Goal: Task Accomplishment & Management: Complete application form

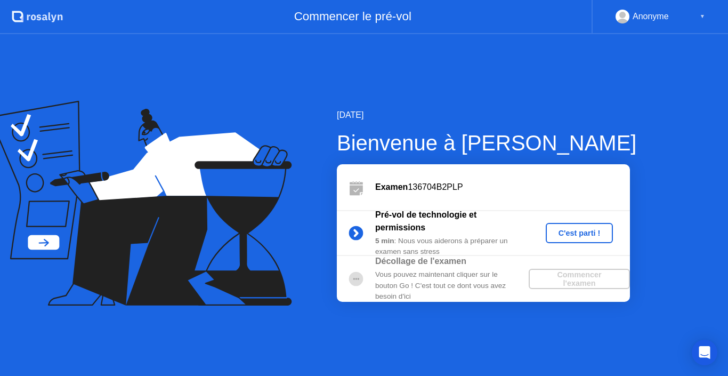
click at [625, 254] on div "Pré-vol de technologie et permissions 5 min : Nous vous aiderons à préparer un …" at bounding box center [483, 233] width 293 height 46
click at [570, 229] on div "C'est parti !" at bounding box center [579, 233] width 59 height 9
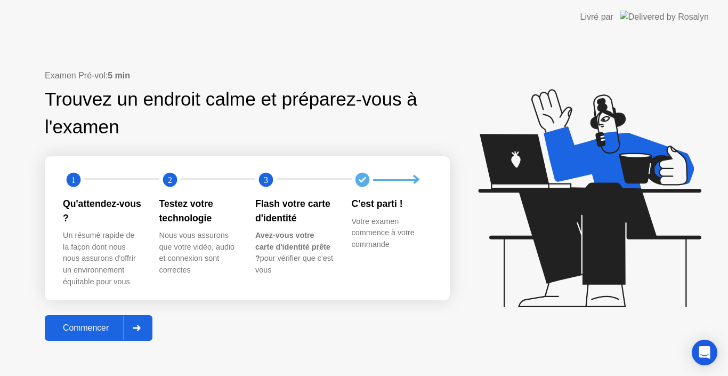
click at [103, 324] on div "Commencer" at bounding box center [86, 328] width 76 height 10
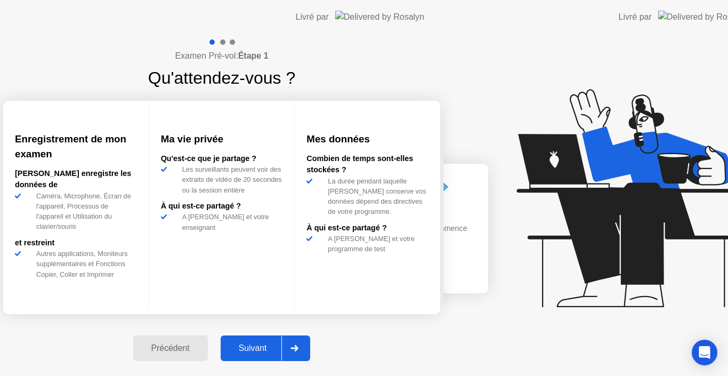
click at [103, 324] on div "Examen Pré-vol: Étape 1 Qu'attendez-vous ? Enregistrement de mon examen [PERSON…" at bounding box center [221, 204] width 443 height 341
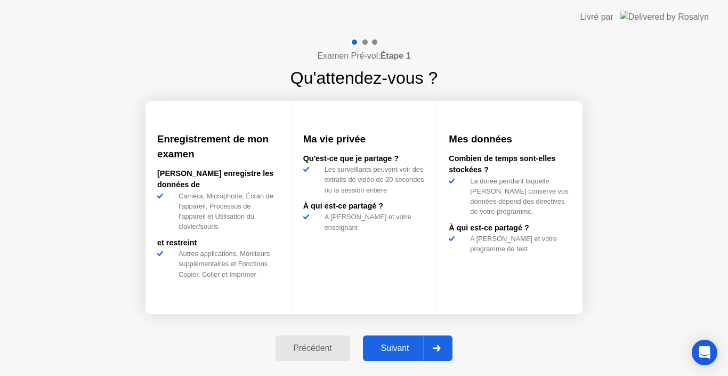
click at [394, 348] on div "Suivant" at bounding box center [395, 348] width 58 height 10
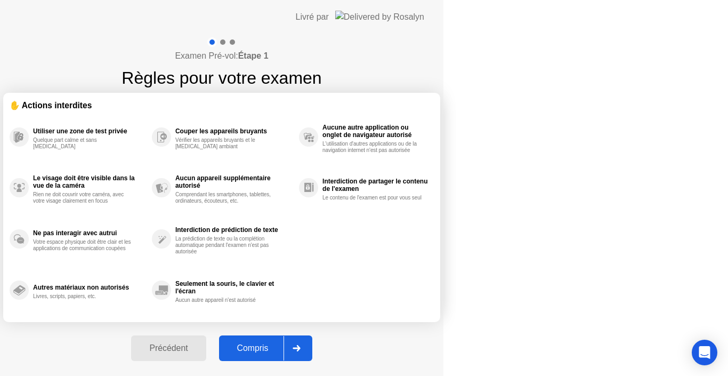
click at [283, 348] on div "Compris" at bounding box center [252, 348] width 61 height 10
select select "Available cameras"
select select "Available speakers"
select select "Available microphones"
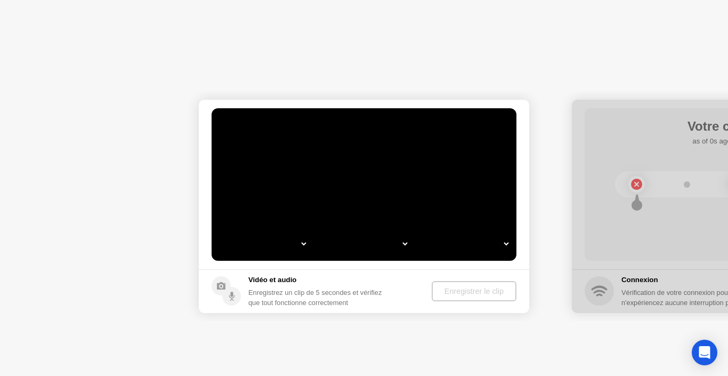
select select "**********"
select select "*******"
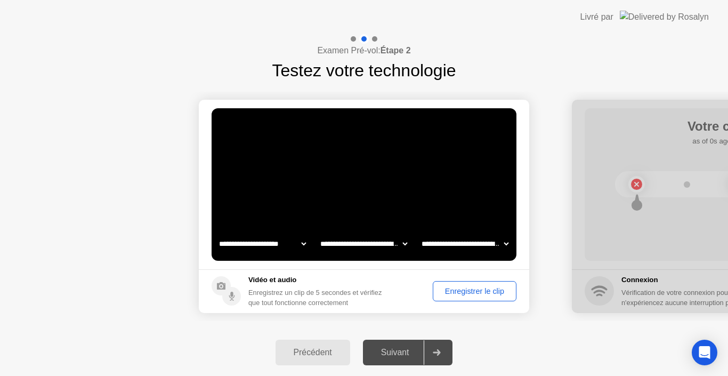
click at [463, 298] on button "Enregistrer le clip" at bounding box center [475, 291] width 84 height 20
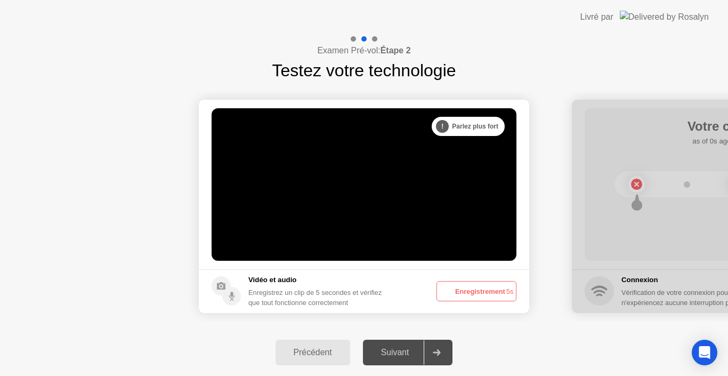
click at [463, 298] on button "Enregistrement 5s" at bounding box center [476, 291] width 80 height 20
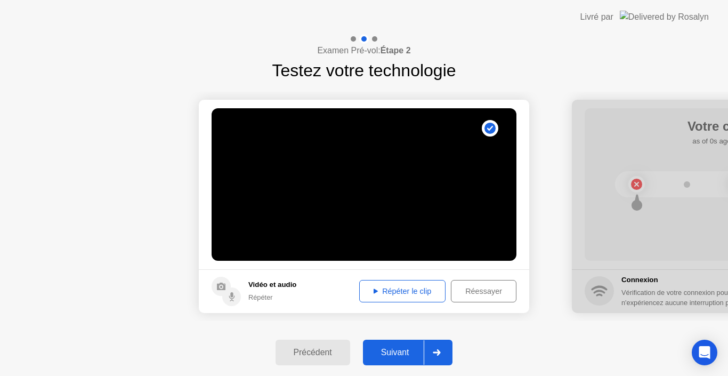
click at [415, 290] on div "Répéter le clip" at bounding box center [402, 291] width 79 height 9
click at [366, 291] on div "Répéter le clip" at bounding box center [402, 291] width 79 height 9
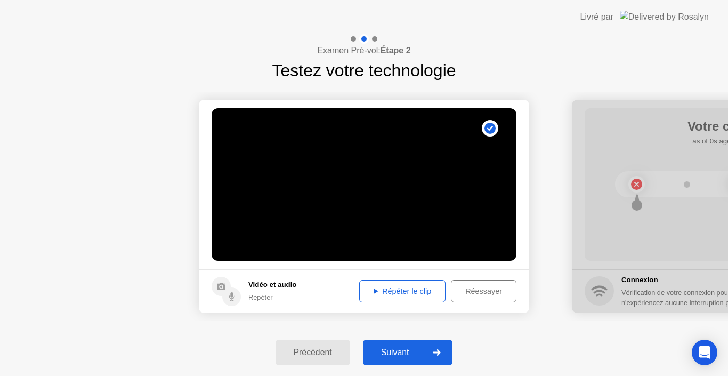
click at [366, 291] on div "Répéter le clip" at bounding box center [402, 291] width 79 height 9
click at [373, 291] on icon at bounding box center [375, 291] width 4 height 5
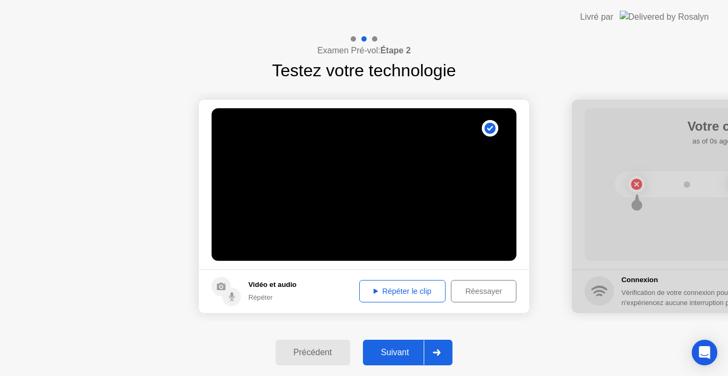
click at [381, 356] on div "Suivant" at bounding box center [395, 352] width 58 height 10
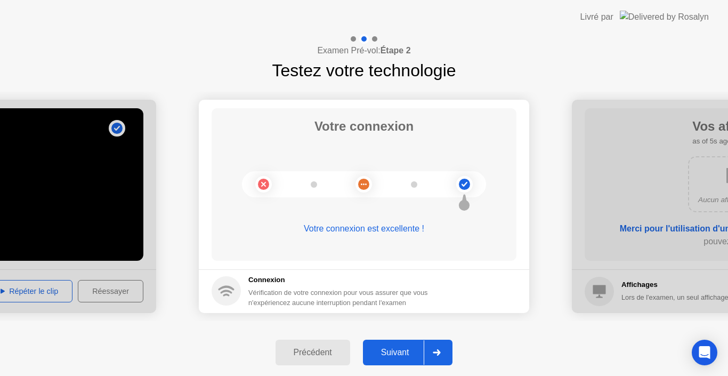
click at [407, 353] on div "Suivant" at bounding box center [395, 352] width 58 height 10
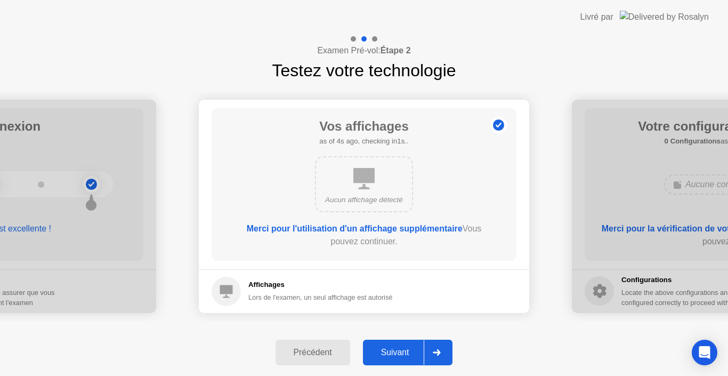
click at [407, 353] on div "Suivant" at bounding box center [395, 352] width 58 height 10
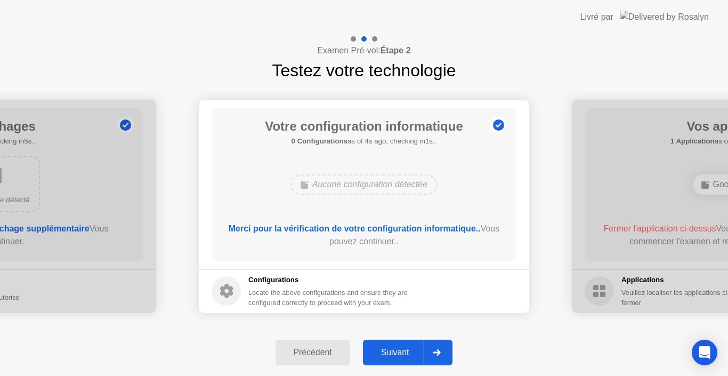
click at [407, 353] on div "Suivant" at bounding box center [395, 352] width 58 height 10
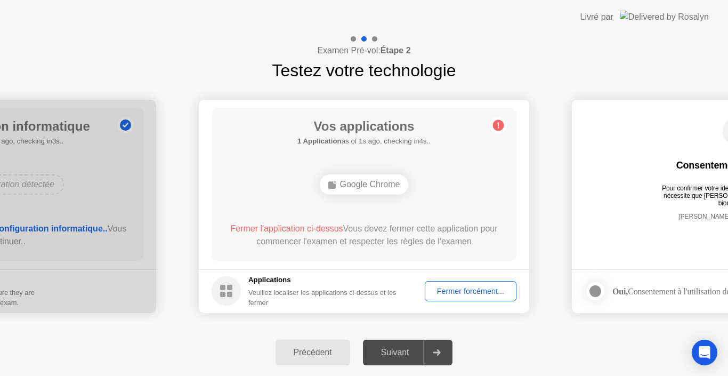
click at [407, 353] on div "Suivant" at bounding box center [395, 352] width 58 height 10
click at [458, 288] on div "Fermer forcément..." at bounding box center [470, 291] width 84 height 9
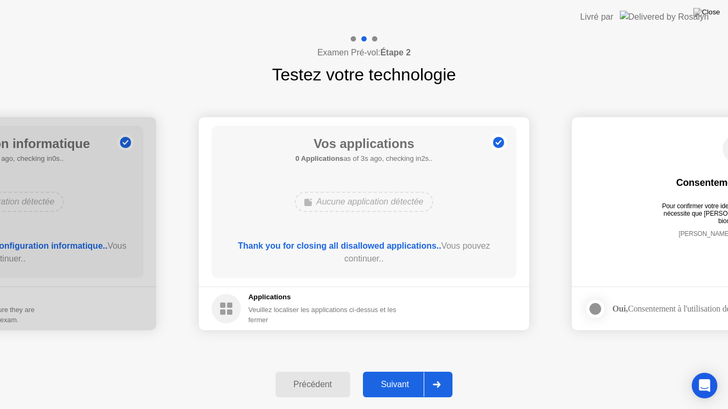
click at [397, 375] on div "Suivant" at bounding box center [395, 385] width 58 height 10
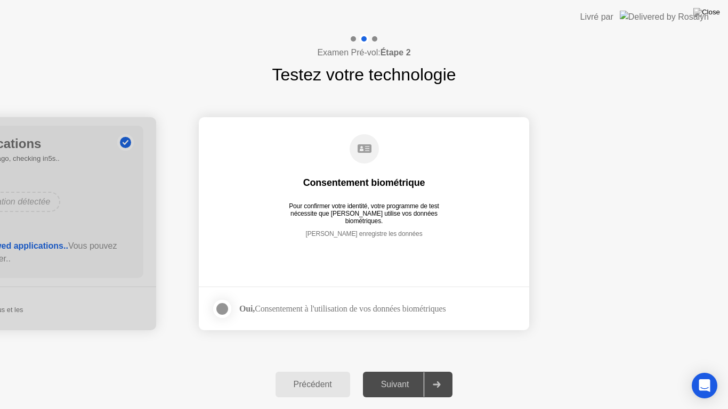
click at [222, 305] on div at bounding box center [222, 309] width 13 height 13
click at [398, 375] on div "Suivant" at bounding box center [395, 385] width 58 height 10
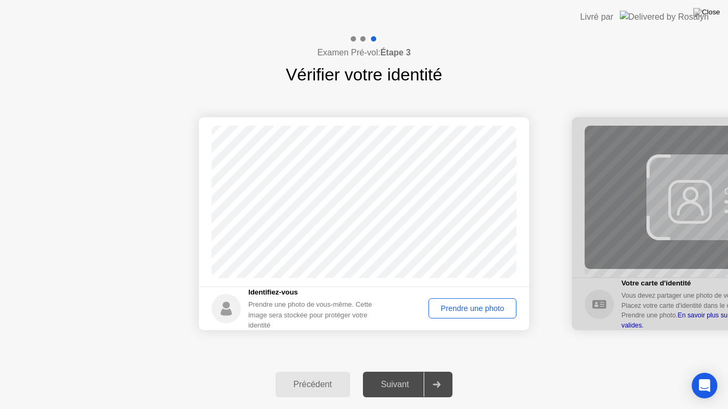
click at [491, 312] on div "Prendre une photo" at bounding box center [472, 308] width 80 height 9
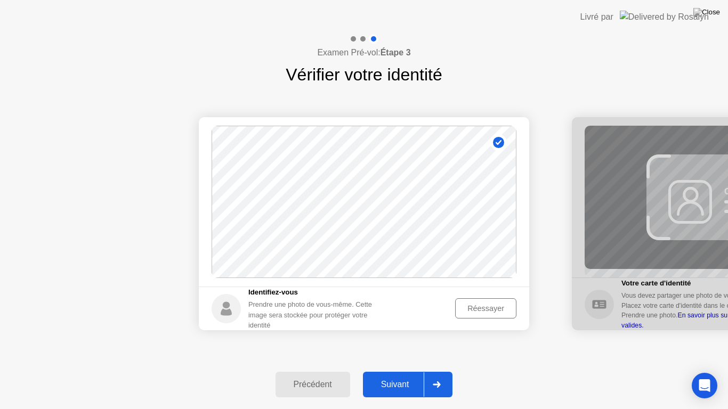
click at [405, 375] on div "Suivant" at bounding box center [395, 385] width 58 height 10
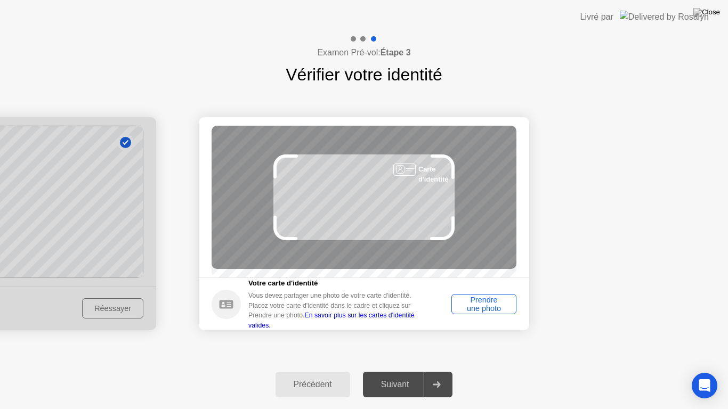
click at [477, 310] on div "Prendre une photo" at bounding box center [484, 304] width 58 height 17
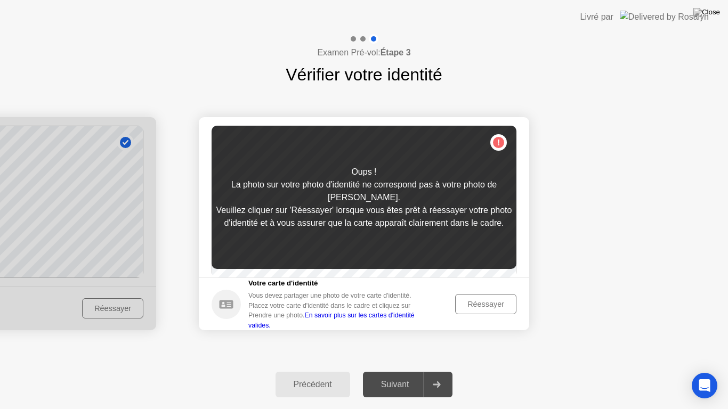
click at [475, 308] on div "Réessayer" at bounding box center [486, 304] width 54 height 9
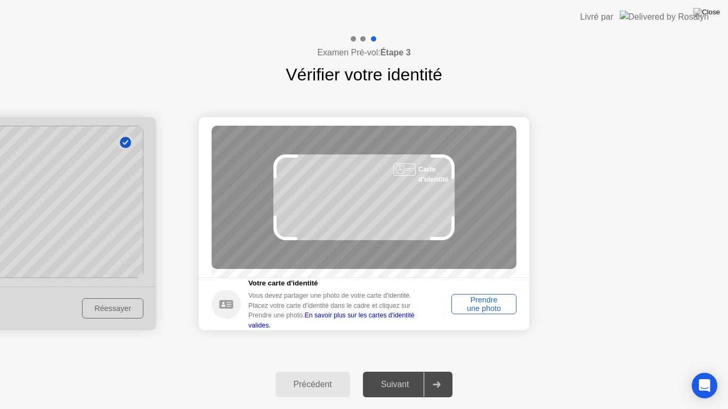
click at [475, 308] on div "Prendre une photo" at bounding box center [484, 304] width 58 height 17
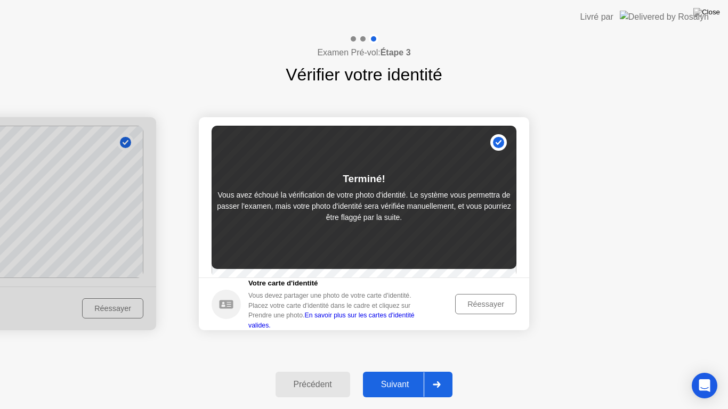
click at [395, 375] on div "Suivant" at bounding box center [395, 385] width 58 height 10
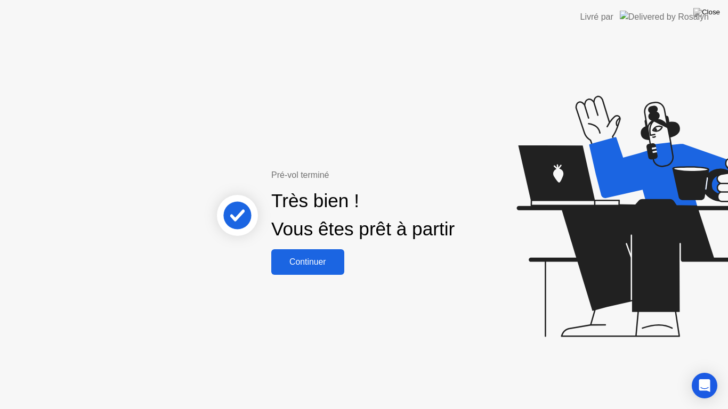
click at [312, 264] on div "Continuer" at bounding box center [307, 262] width 67 height 10
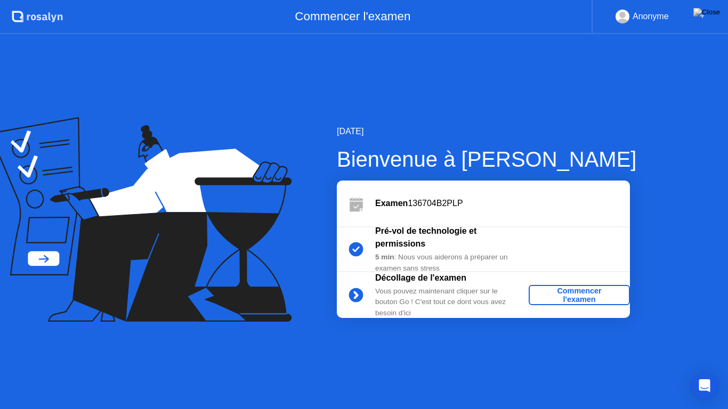
click at [575, 290] on div "Commencer l'examen" at bounding box center [579, 295] width 93 height 17
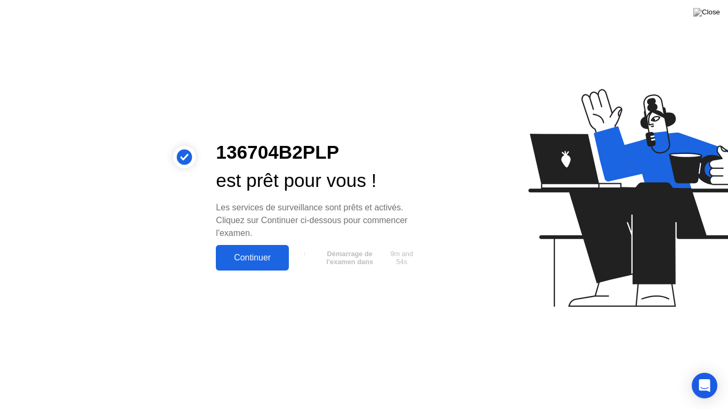
click at [241, 256] on div "Continuer" at bounding box center [252, 258] width 67 height 10
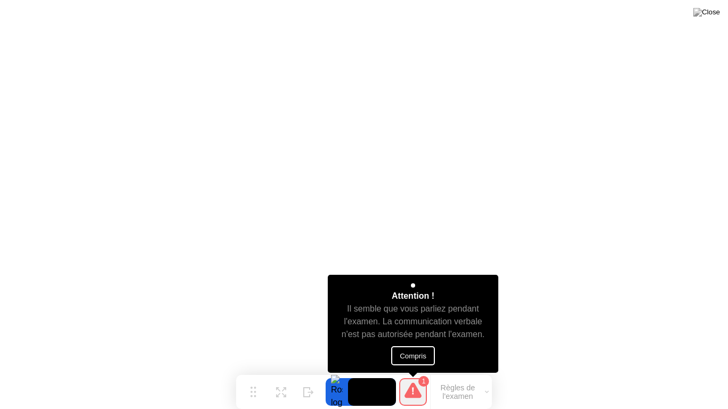
click at [417, 354] on button "Compris" at bounding box center [413, 355] width 44 height 19
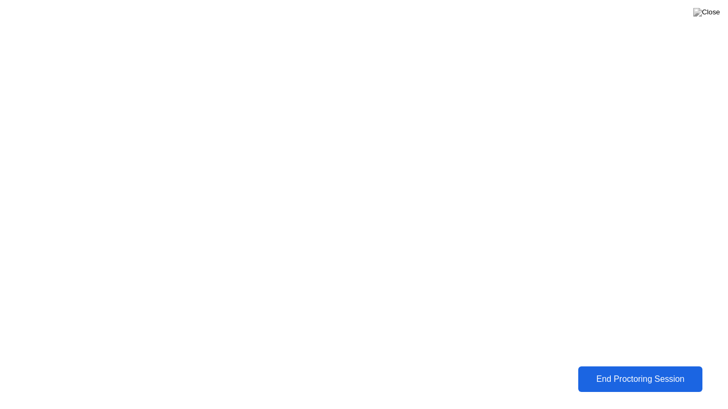
click at [603, 375] on div "End Proctoring Session" at bounding box center [640, 379] width 118 height 10
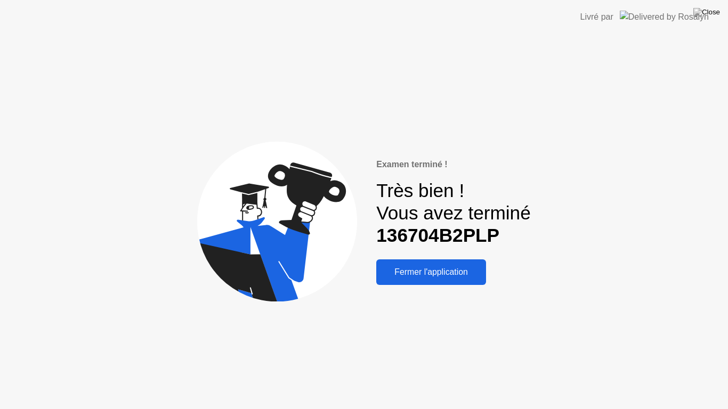
click at [450, 277] on div "Fermer l'application" at bounding box center [430, 272] width 103 height 10
